Goal: Information Seeking & Learning: Learn about a topic

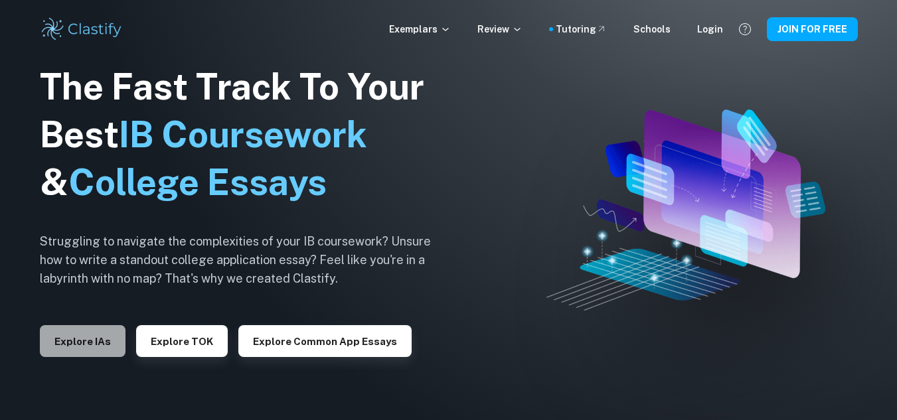
click at [75, 326] on button "Explore IAs" at bounding box center [83, 341] width 86 height 32
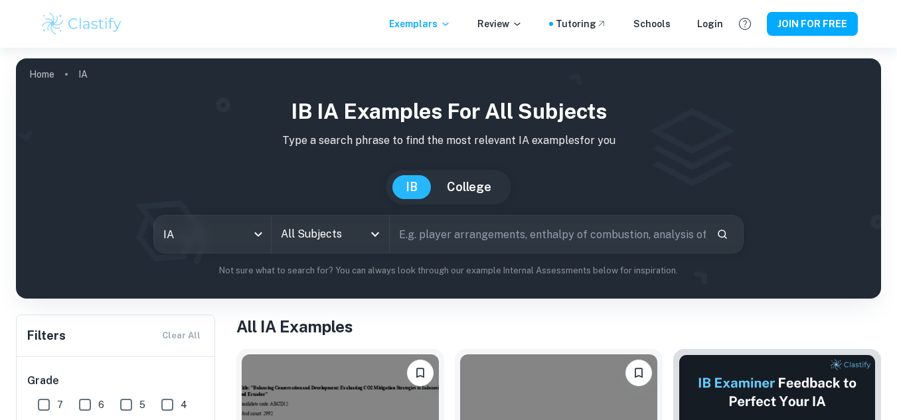
click at [37, 399] on input "7" at bounding box center [44, 405] width 27 height 27
checkbox input "true"
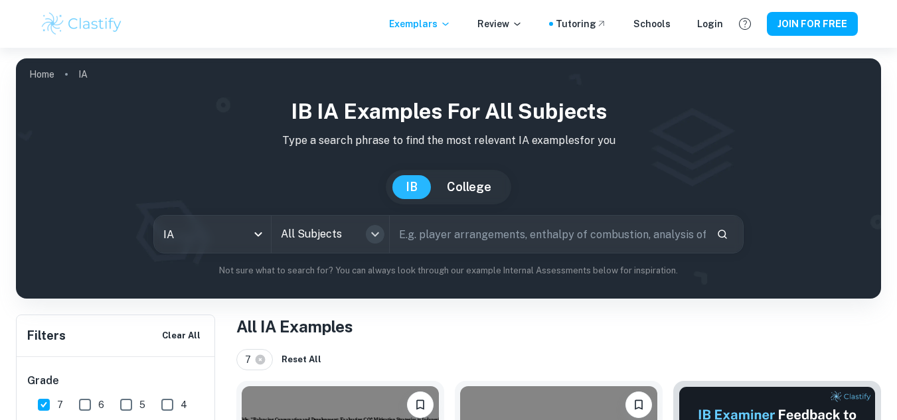
click at [380, 239] on icon "Open" at bounding box center [375, 235] width 16 height 16
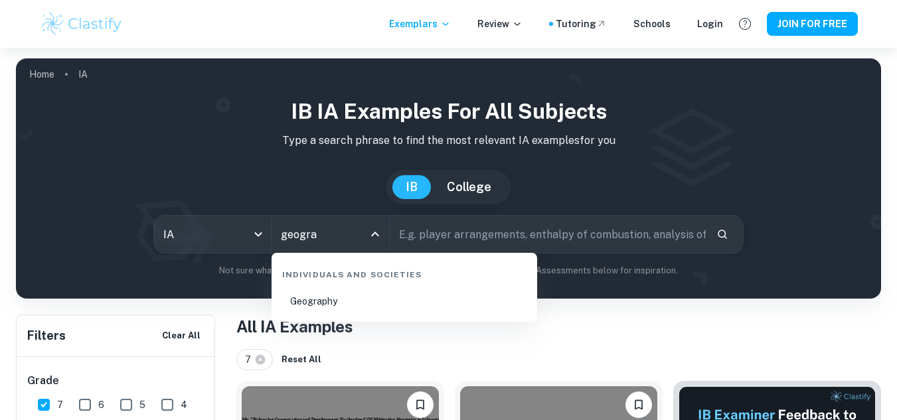
click at [344, 304] on li "Geography" at bounding box center [404, 301] width 255 height 31
type input "Geography"
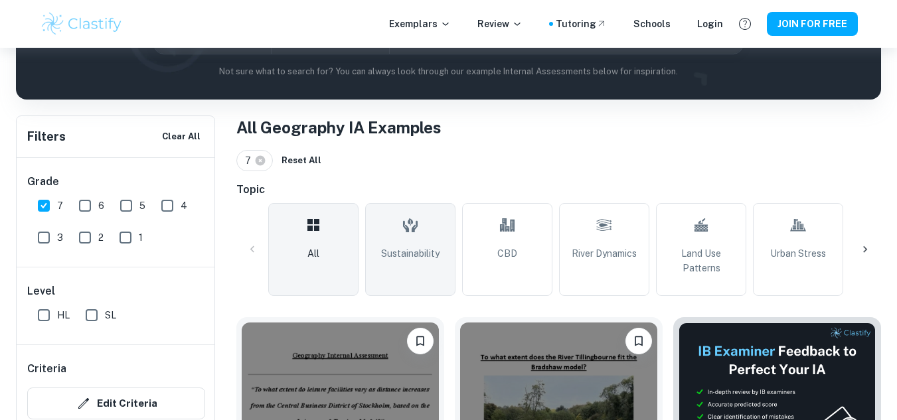
scroll to position [399, 0]
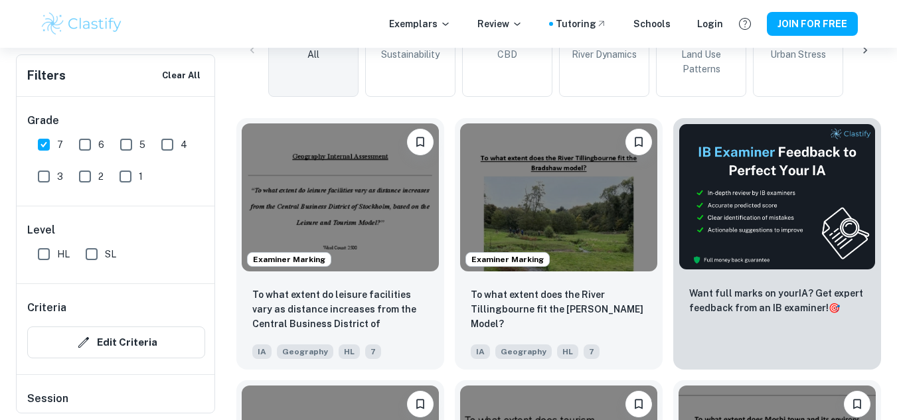
click at [87, 245] on input "SL" at bounding box center [91, 254] width 27 height 27
checkbox input "true"
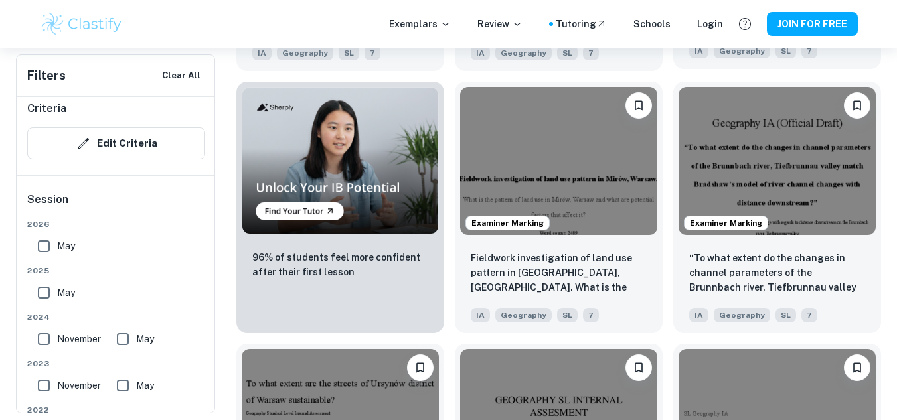
scroll to position [1006, 0]
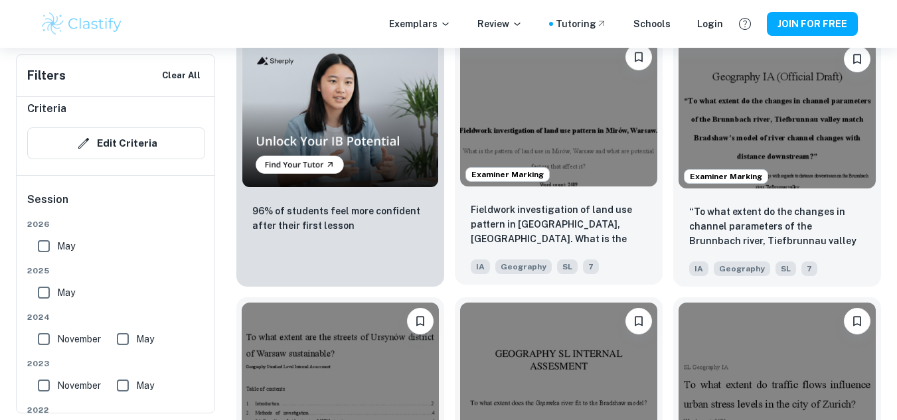
click at [578, 125] on img at bounding box center [558, 113] width 197 height 148
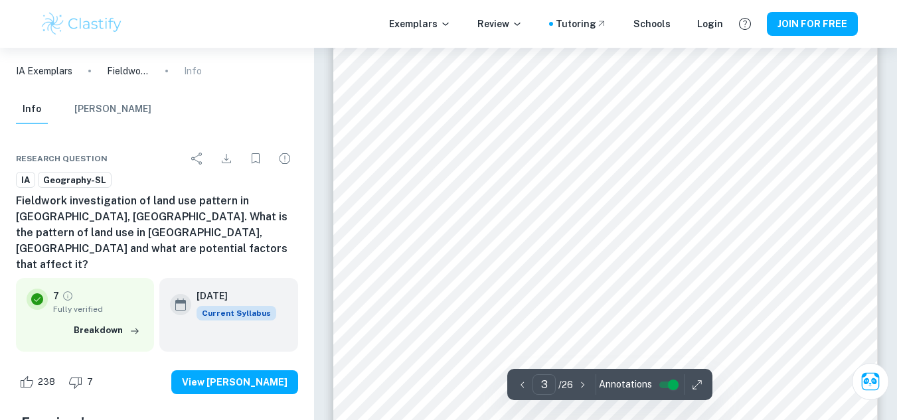
scroll to position [1926, 0]
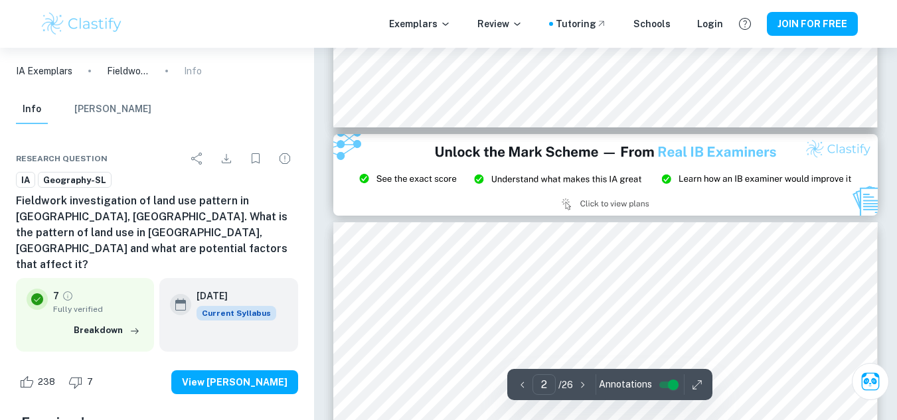
type input "3"
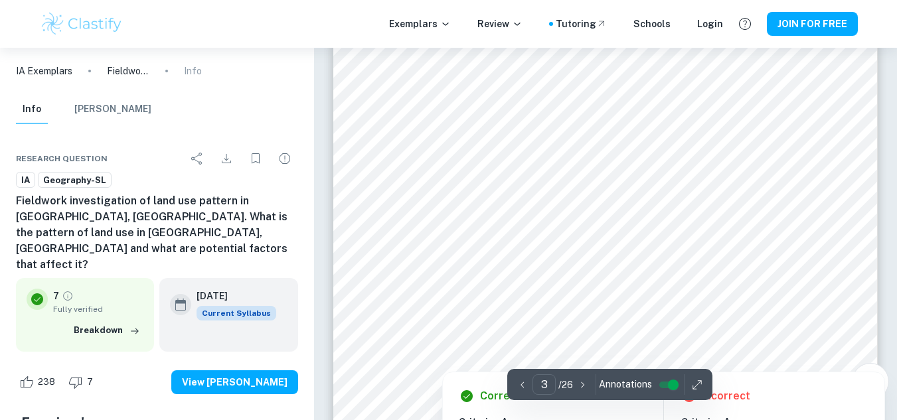
scroll to position [1720, 0]
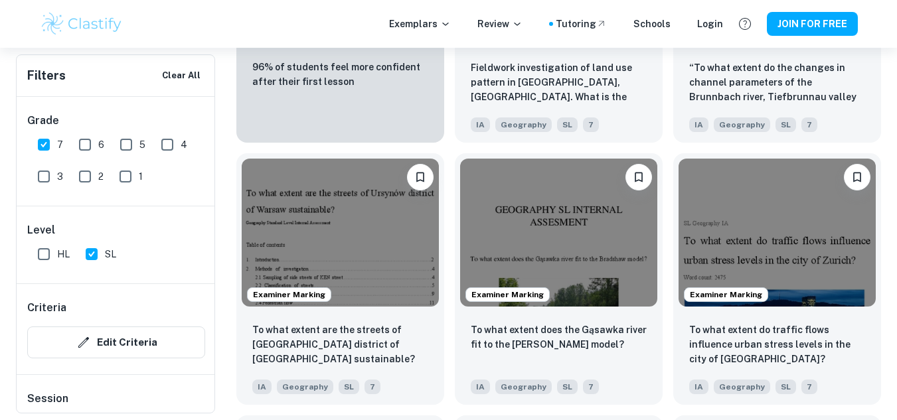
scroll to position [1154, 0]
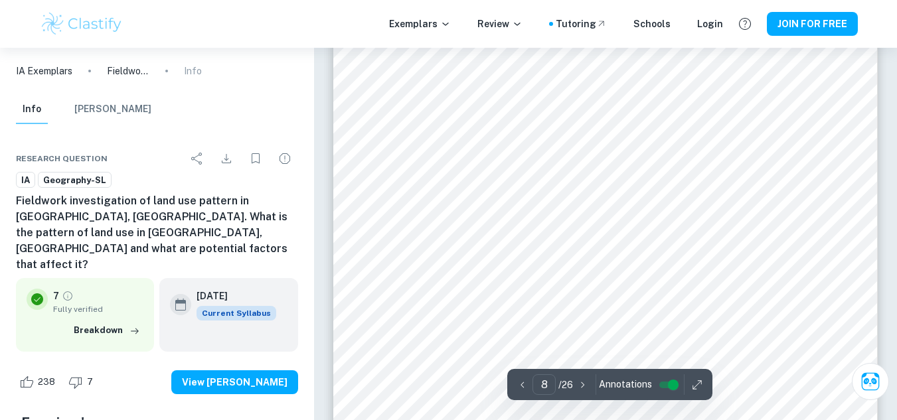
scroll to position [6190, 0]
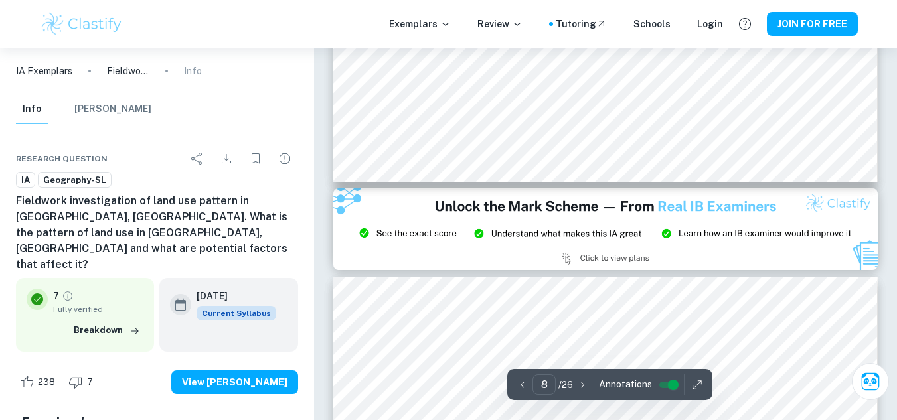
type input "9"
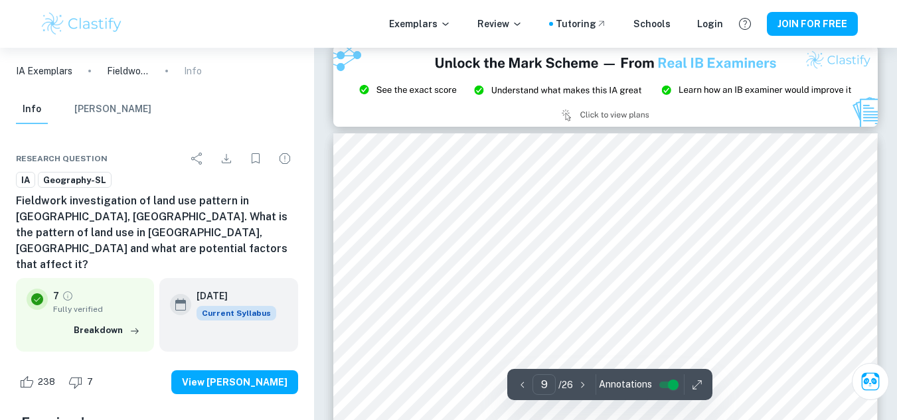
scroll to position [6522, 0]
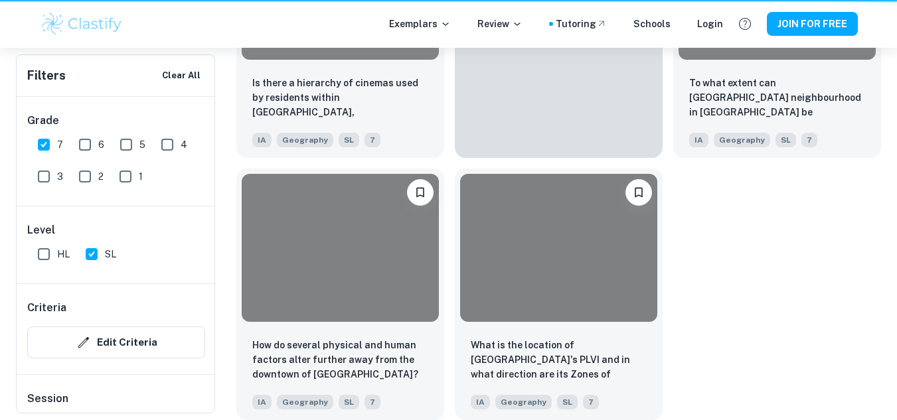
scroll to position [1154, 0]
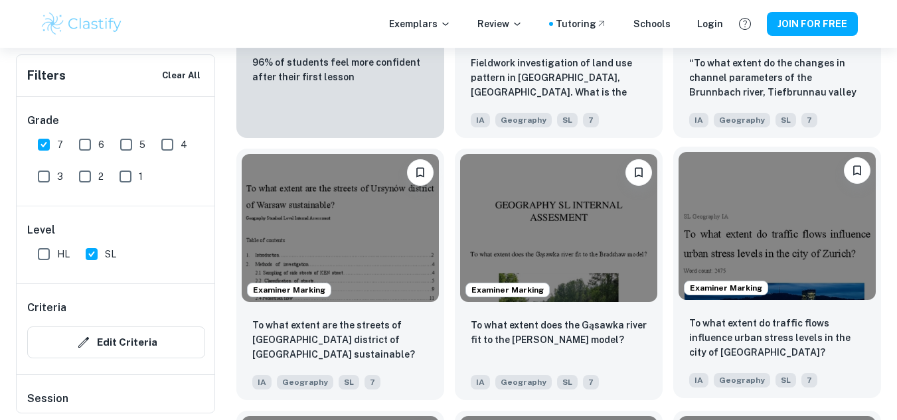
click at [827, 272] on img at bounding box center [777, 226] width 197 height 148
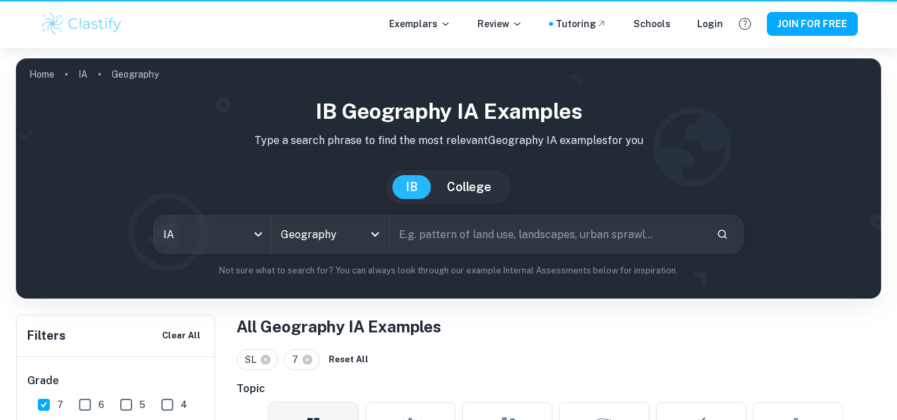
scroll to position [1154, 0]
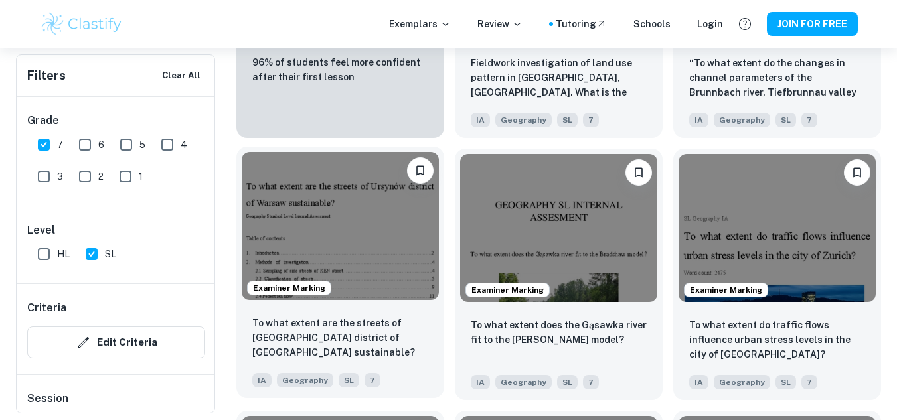
click at [379, 222] on img at bounding box center [340, 226] width 197 height 148
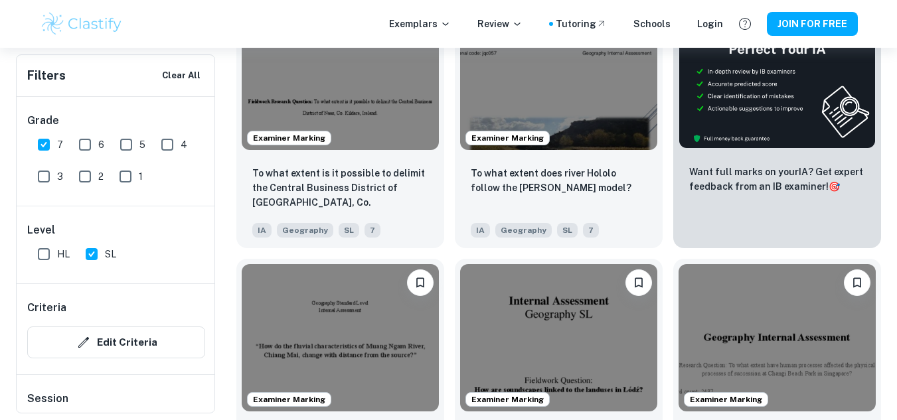
scroll to position [496, 0]
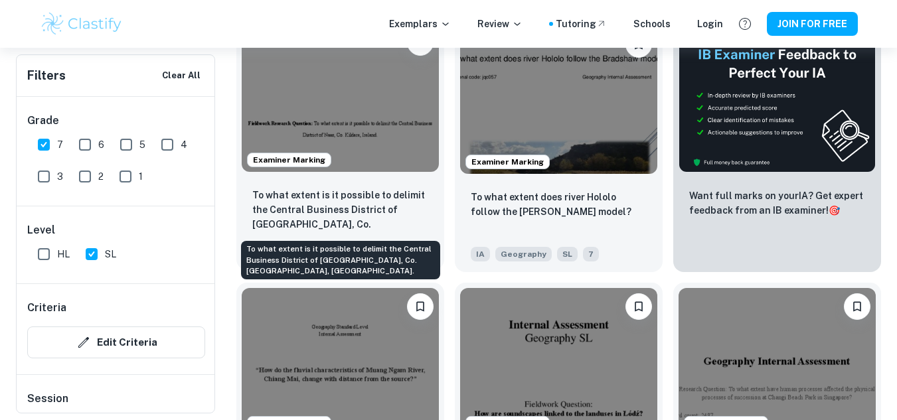
click at [355, 201] on p "To what extent is it possible to delimit the Central Business District of [GEOG…" at bounding box center [340, 210] width 176 height 45
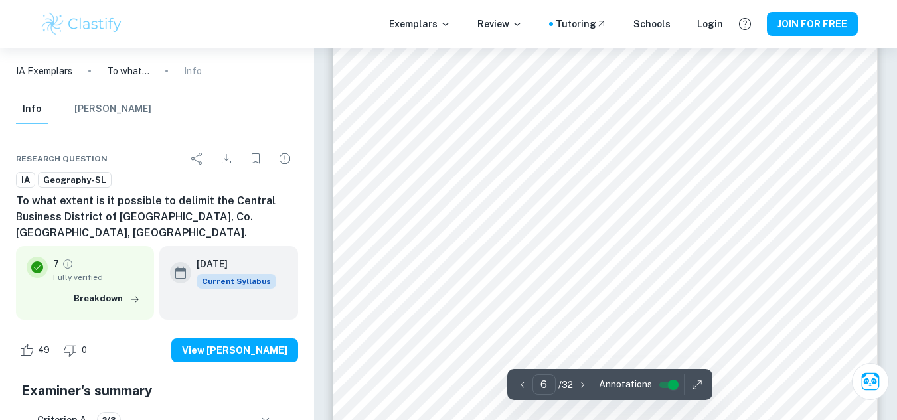
scroll to position [4185, 0]
type input "5"
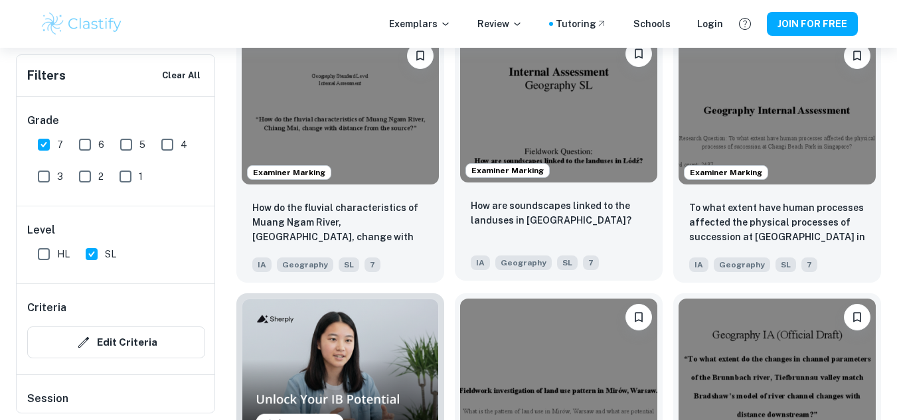
scroll to position [895, 0]
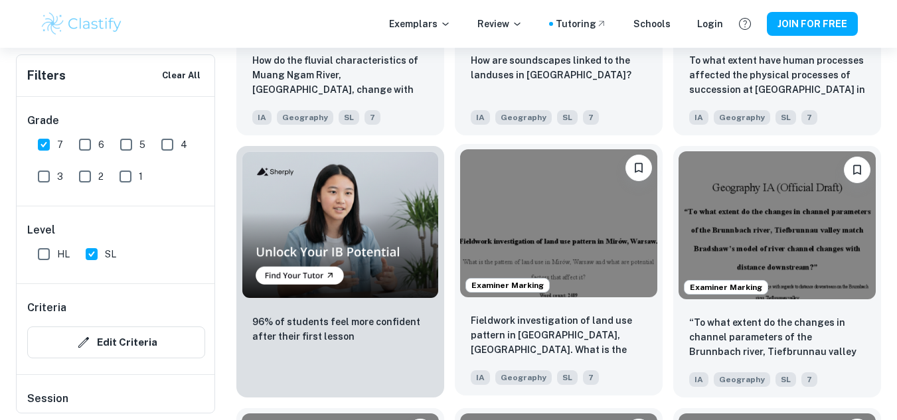
click at [602, 294] on img at bounding box center [558, 223] width 197 height 148
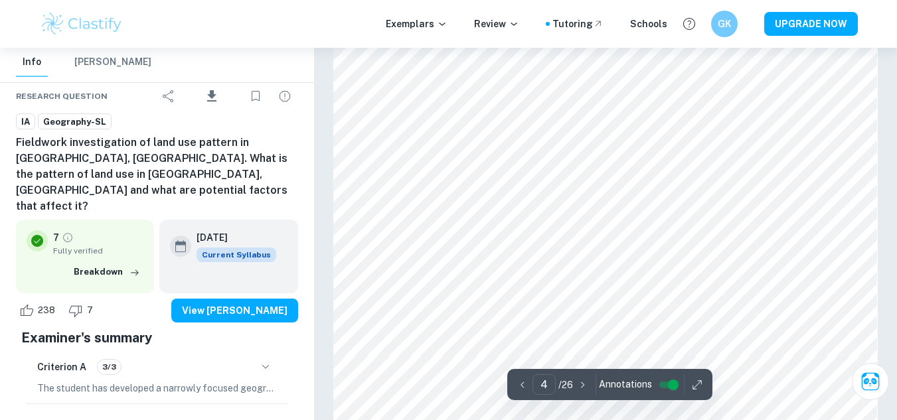
scroll to position [2950, 0]
type input "5"
